Goal: Find specific page/section: Find specific page/section

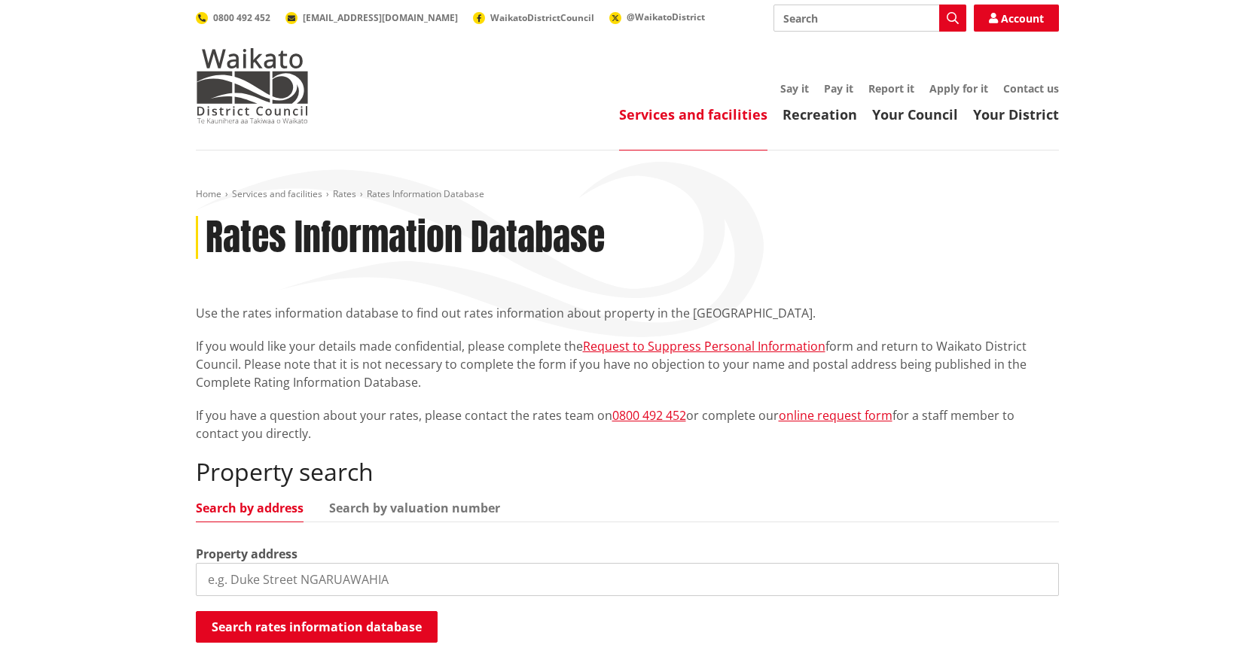
click at [306, 573] on input "search" at bounding box center [627, 579] width 863 height 33
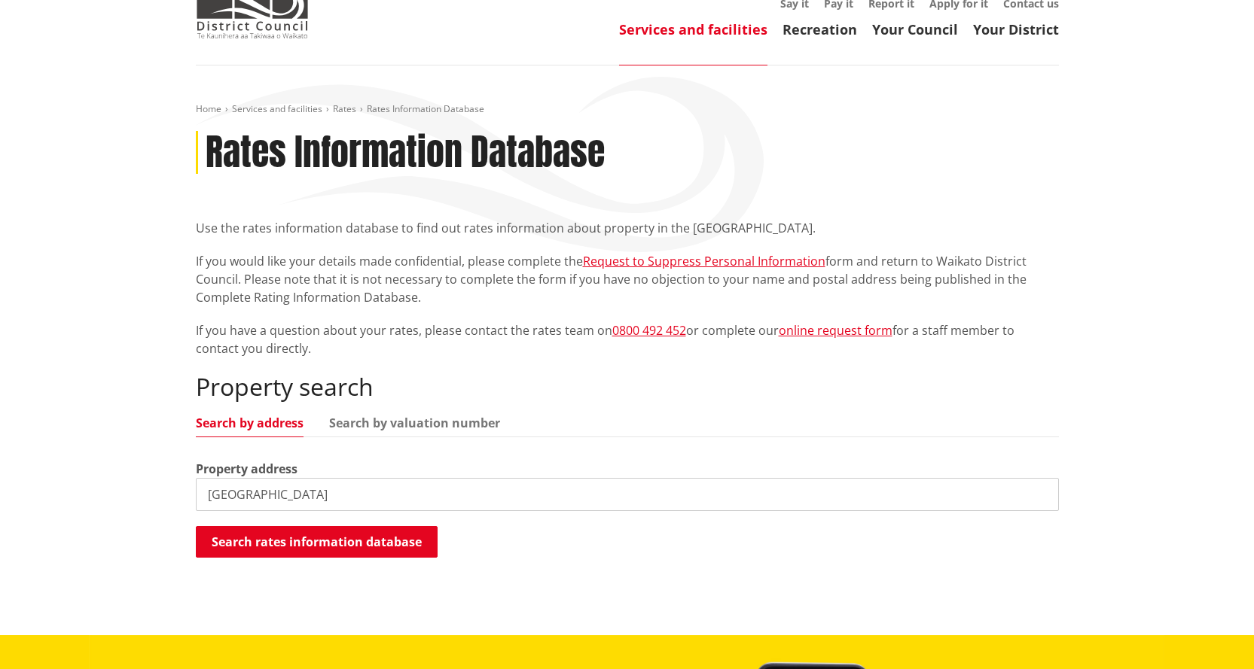
scroll to position [151, 0]
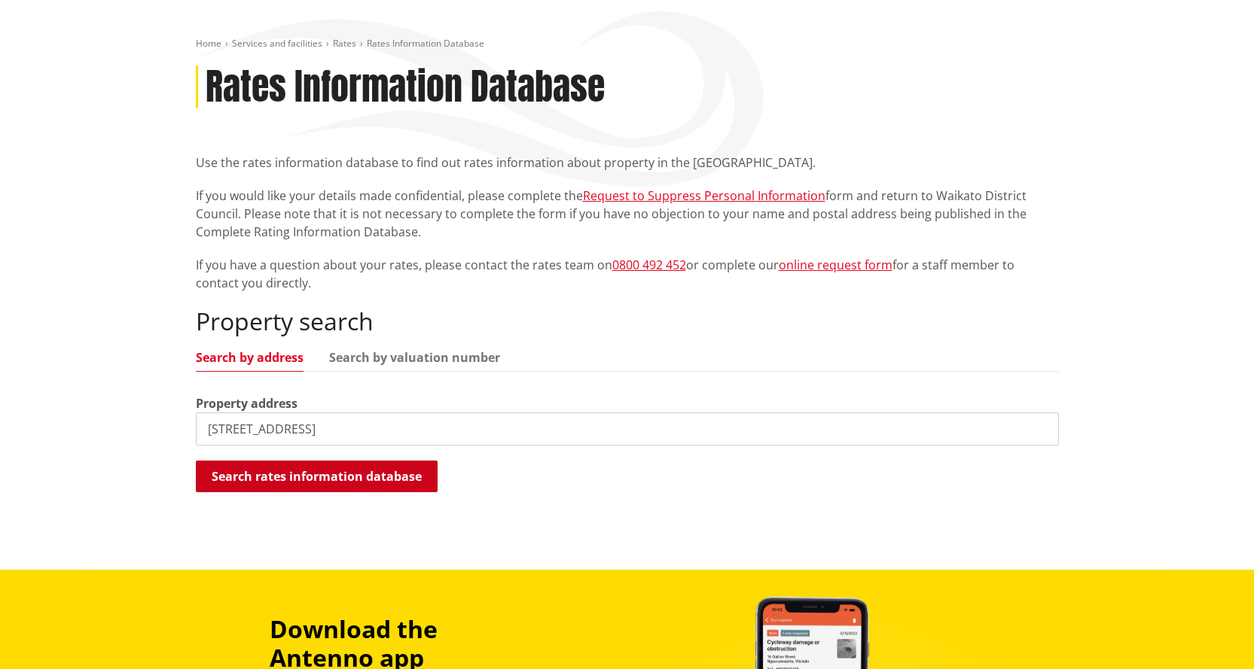
type input "70b hillpark drive"
click at [304, 476] on button "Search rates information database" at bounding box center [317, 477] width 242 height 32
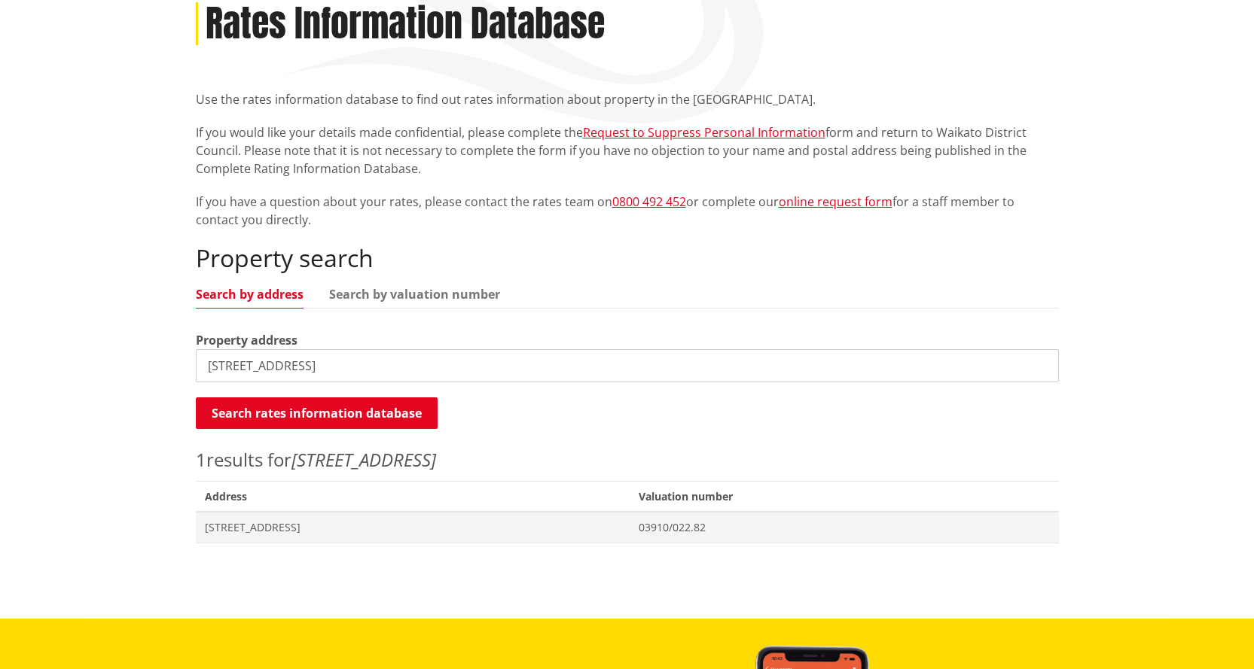
scroll to position [301, 0]
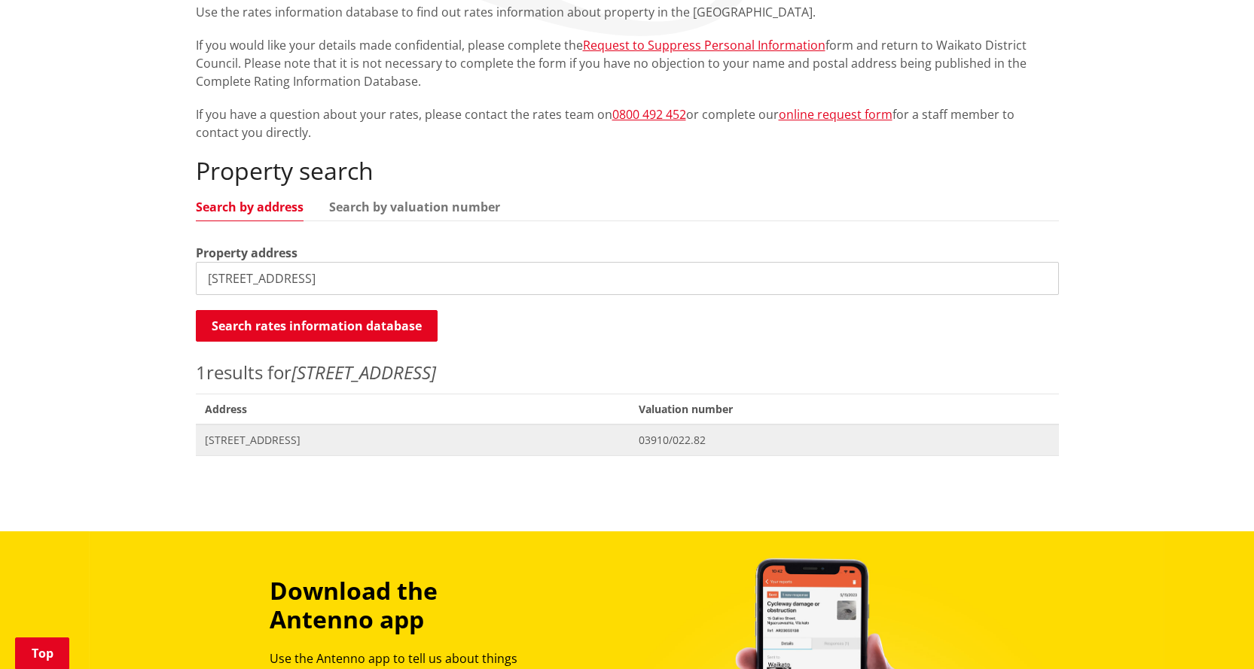
click at [288, 433] on span "70B Hillpark Drive POKENO" at bounding box center [413, 440] width 416 height 15
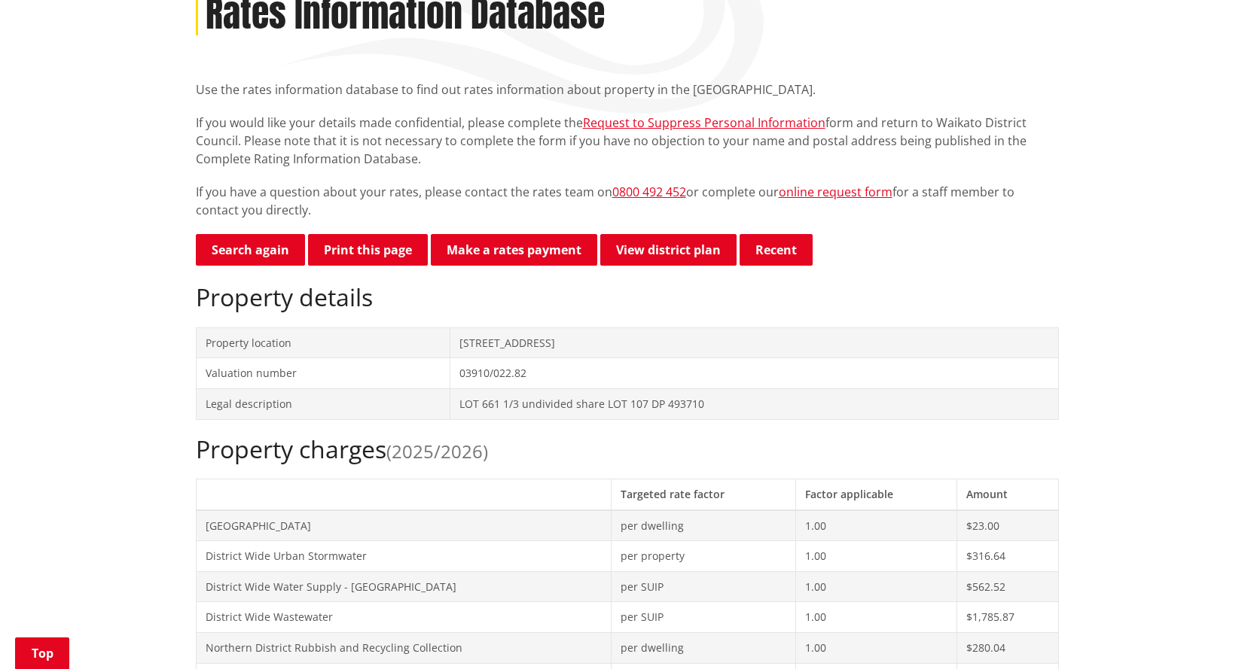
scroll to position [226, 0]
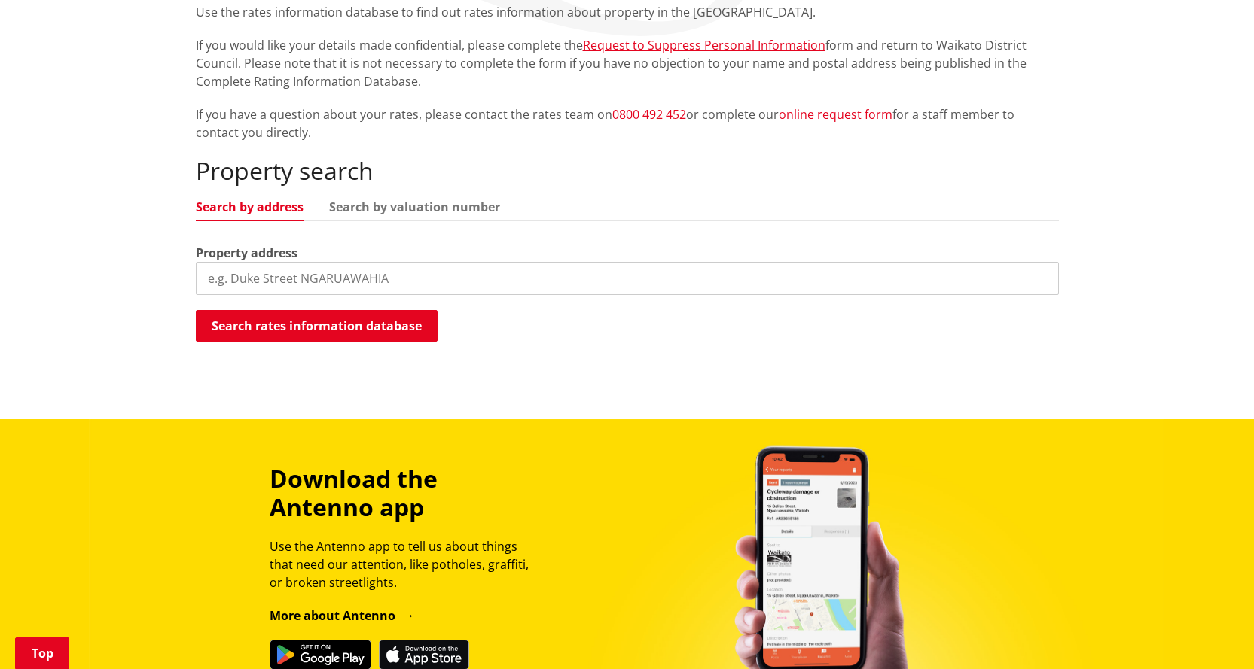
scroll to position [75, 0]
